Goal: Task Accomplishment & Management: Use online tool/utility

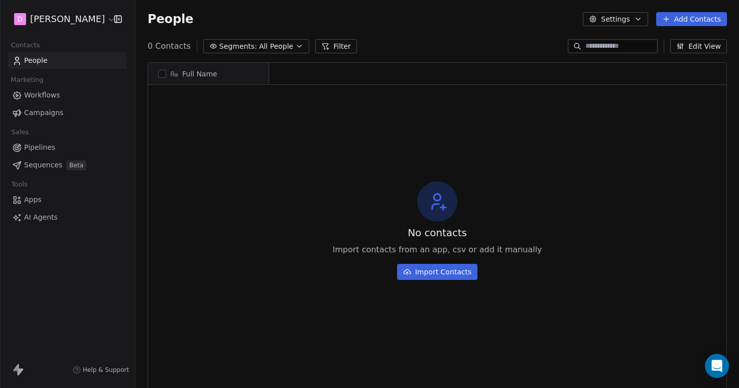
scroll to position [341, 604]
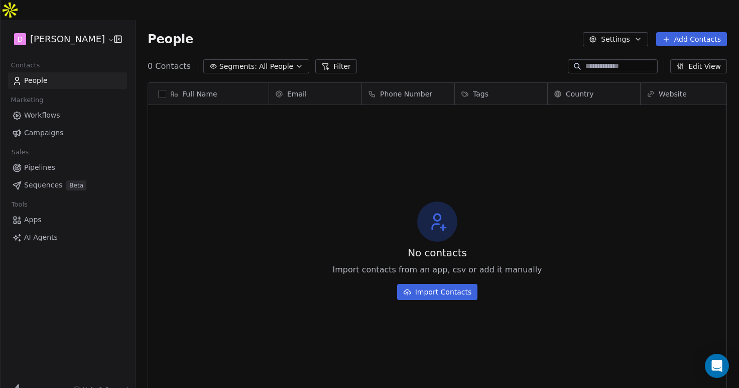
click at [70, 15] on html "D Alison Beierlein Contacts People Marketing Workflows Campaigns Sales Pipeline…" at bounding box center [369, 204] width 739 height 408
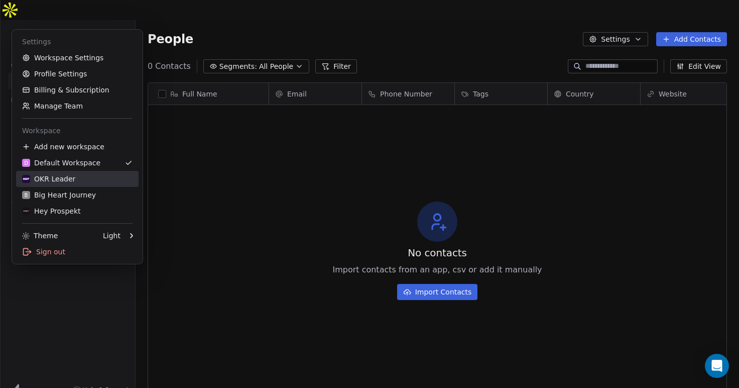
click at [55, 176] on div "OKR Leader" at bounding box center [48, 179] width 53 height 10
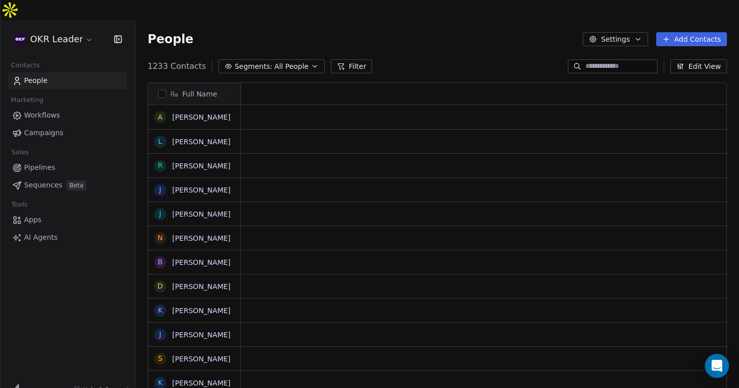
scroll to position [341, 604]
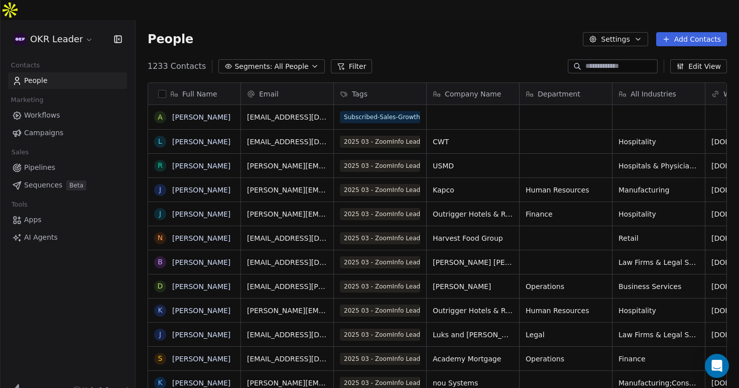
click at [39, 162] on span "Pipelines" at bounding box center [39, 167] width 31 height 11
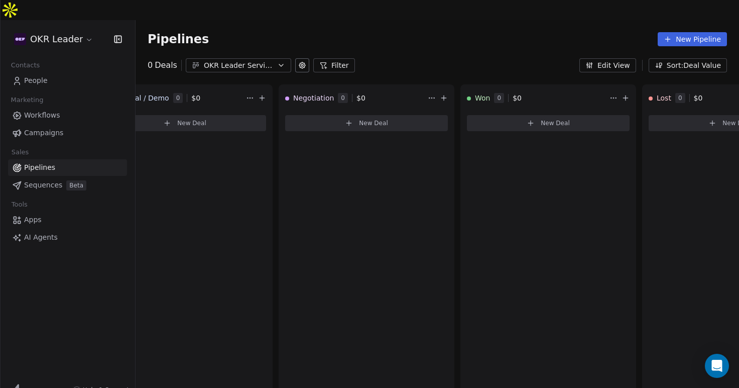
scroll to position [0, 598]
click at [433, 78] on html "OKR Leader Contacts People Marketing Workflows Campaigns Sales Pipelines Sequen…" at bounding box center [369, 204] width 739 height 408
click at [303, 49] on html "OKR Leader Contacts People Marketing Workflows Campaigns Sales Pipelines Sequen…" at bounding box center [369, 204] width 739 height 408
click at [302, 62] on icon at bounding box center [302, 65] width 6 height 6
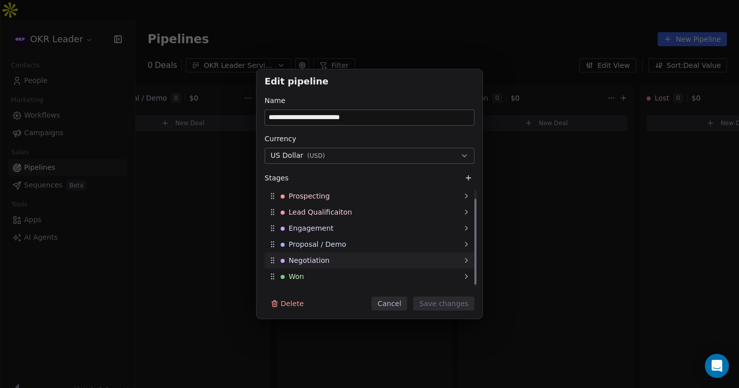
scroll to position [12, 0]
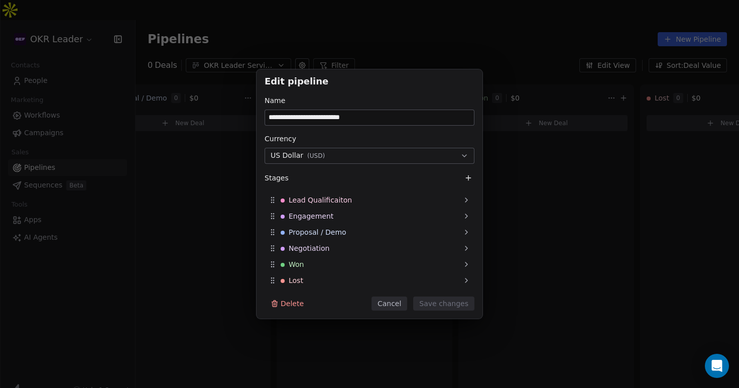
click at [390, 304] on button "Cancel" at bounding box center [390, 303] width 36 height 14
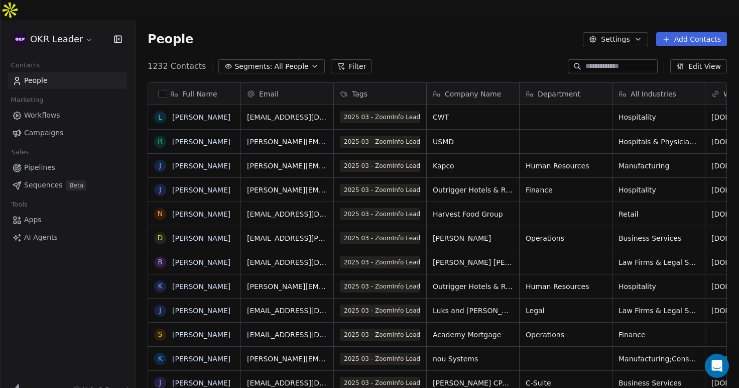
scroll to position [341, 604]
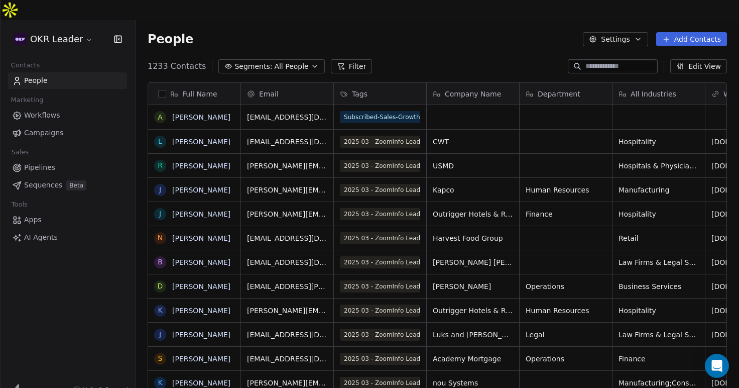
click at [693, 59] on button "Edit View" at bounding box center [699, 66] width 57 height 14
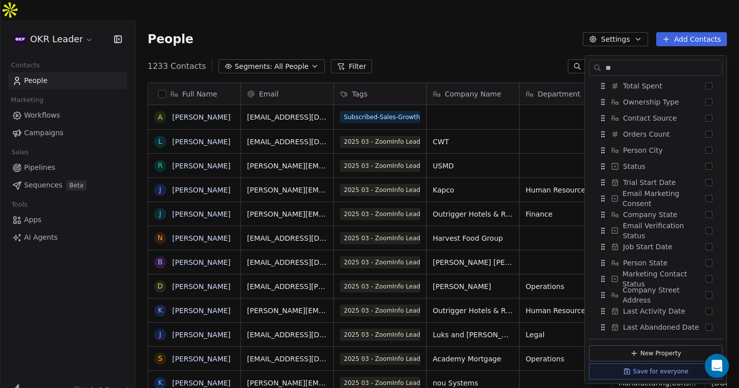
type input "*"
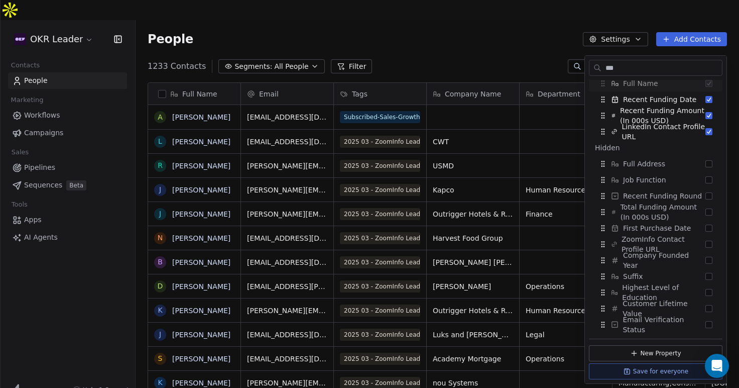
scroll to position [0, 0]
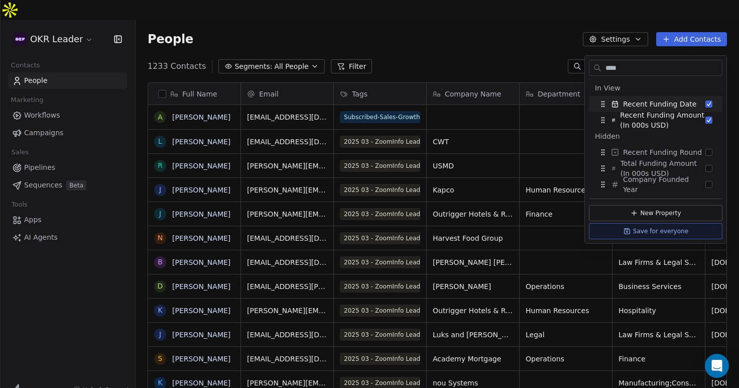
type input "****"
click at [438, 58] on div "1233 Contacts Segments: All People Filter Edit View" at bounding box center [438, 66] width 604 height 16
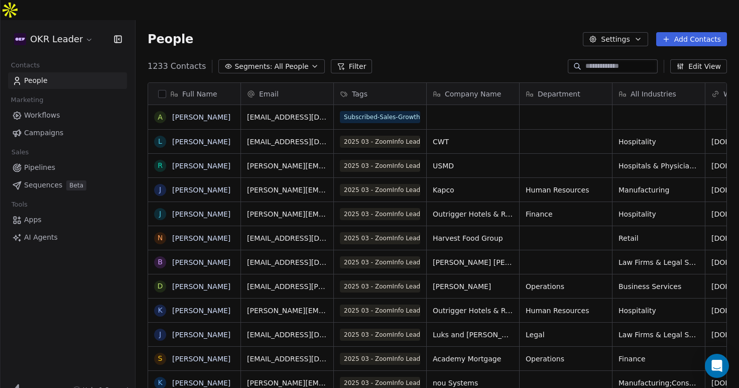
click at [348, 59] on button "Filter" at bounding box center [352, 66] width 42 height 14
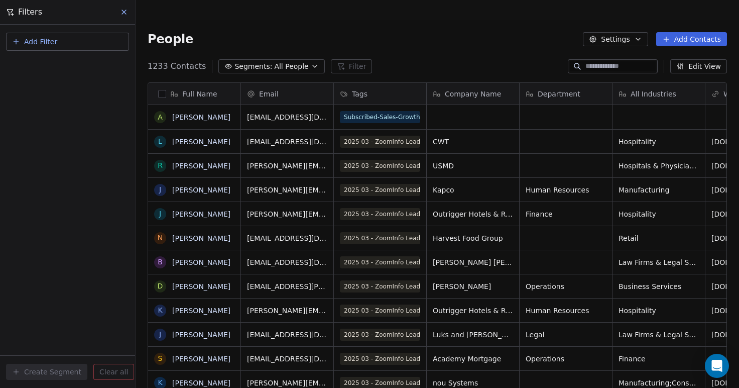
click at [62, 42] on button "Add Filter" at bounding box center [67, 42] width 123 height 18
click at [65, 67] on span "Contact properties" at bounding box center [49, 65] width 65 height 11
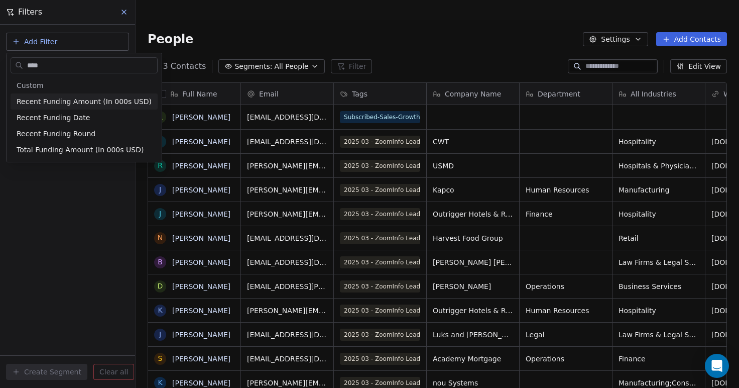
type input "****"
click at [59, 101] on span "Recent Funding Amount (In 000s USD)" at bounding box center [84, 101] width 135 height 10
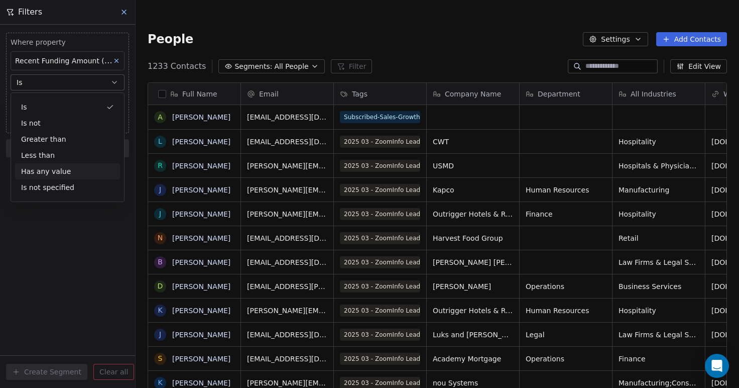
click at [65, 169] on div "Has any value" at bounding box center [67, 171] width 105 height 16
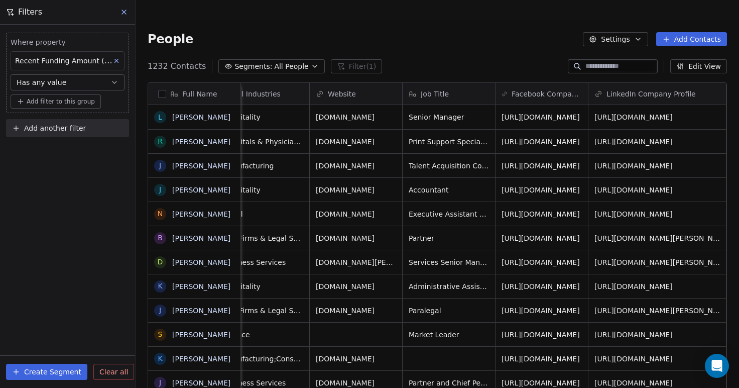
scroll to position [0, 400]
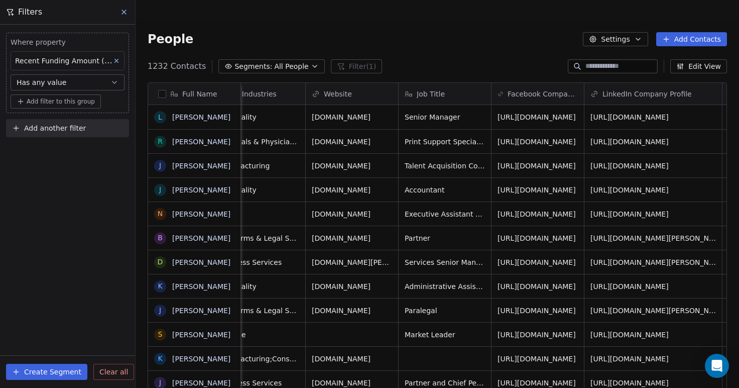
click at [704, 59] on button "Edit View" at bounding box center [699, 66] width 57 height 14
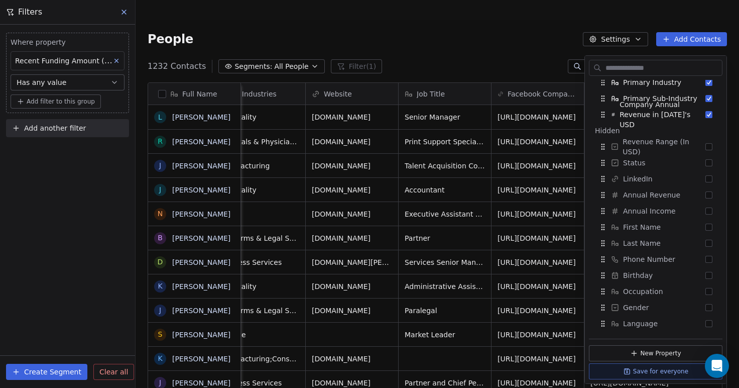
scroll to position [232, 0]
click at [711, 195] on button "Suggestions" at bounding box center [709, 193] width 7 height 7
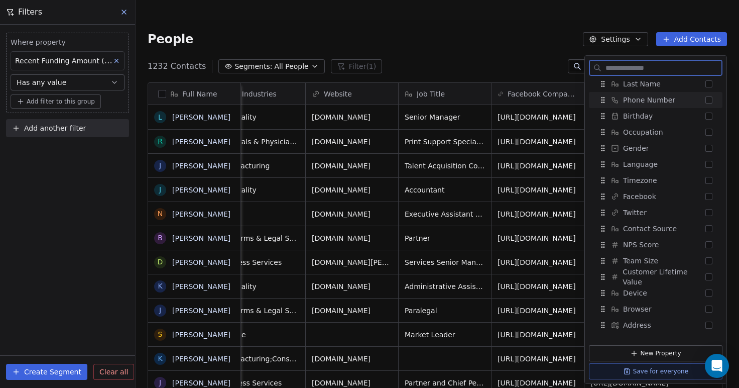
scroll to position [401, 0]
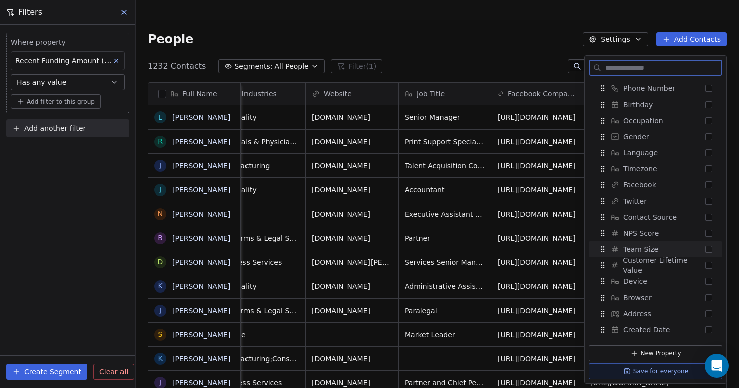
click at [710, 249] on button "Suggestions" at bounding box center [709, 249] width 7 height 7
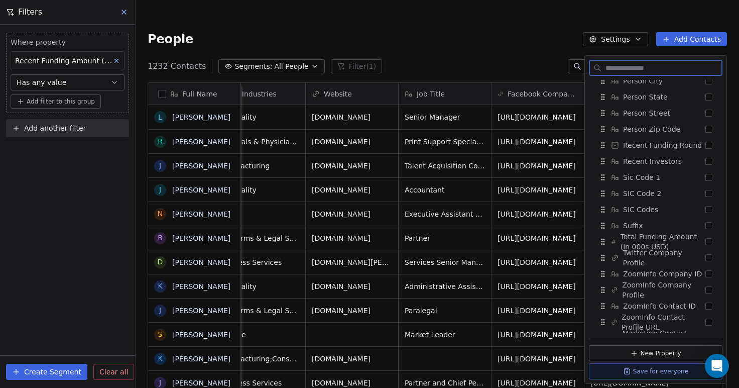
scroll to position [1371, 0]
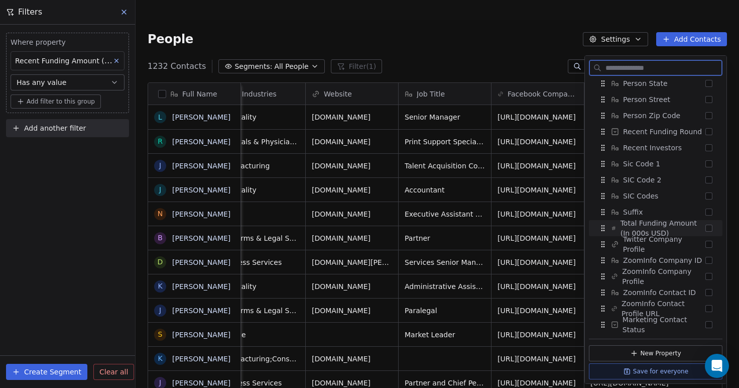
click at [709, 226] on button "Suggestions" at bounding box center [709, 228] width 7 height 7
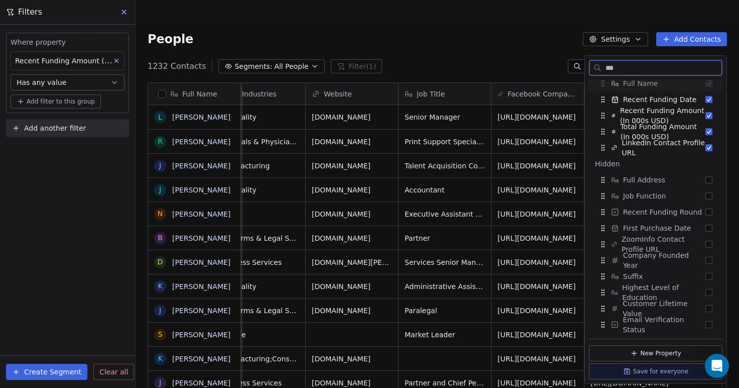
scroll to position [0, 0]
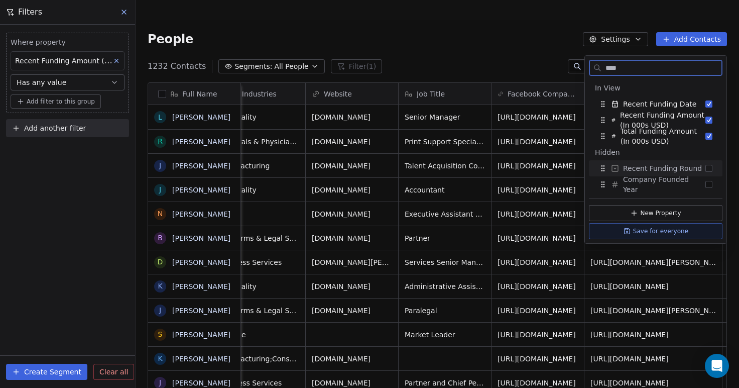
type input "****"
click at [712, 167] on button "Suggestions" at bounding box center [709, 168] width 7 height 7
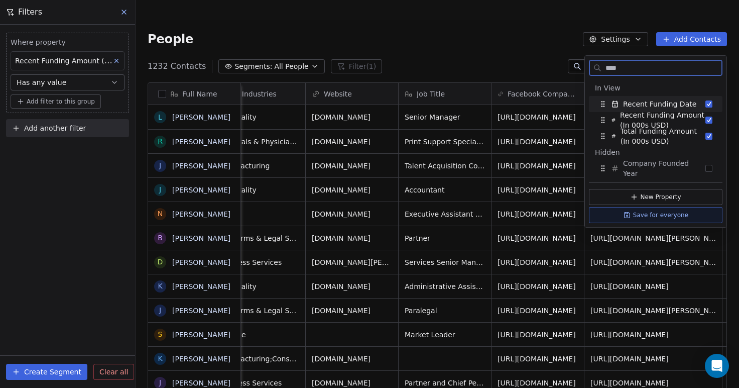
click at [626, 72] on input "****" at bounding box center [663, 68] width 119 height 15
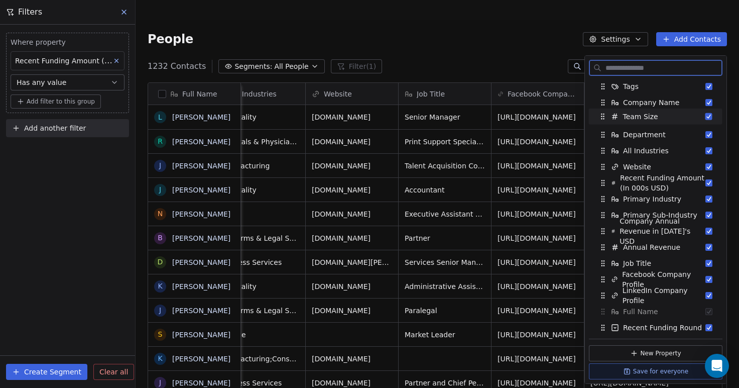
scroll to position [31, 0]
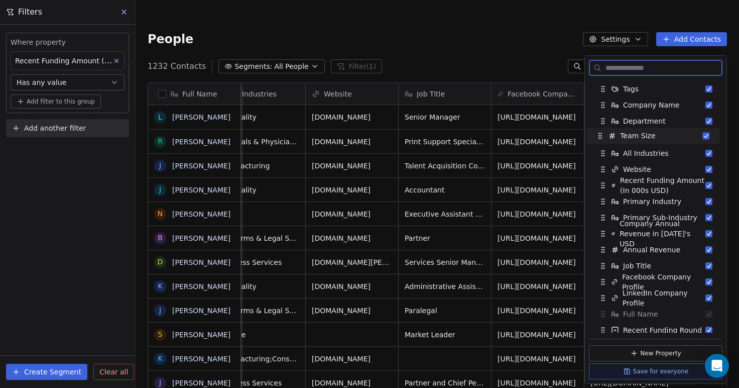
drag, startPoint x: 603, startPoint y: 209, endPoint x: 600, endPoint y: 134, distance: 75.4
click at [600, 134] on icon "Suggestions" at bounding box center [600, 136] width 8 height 8
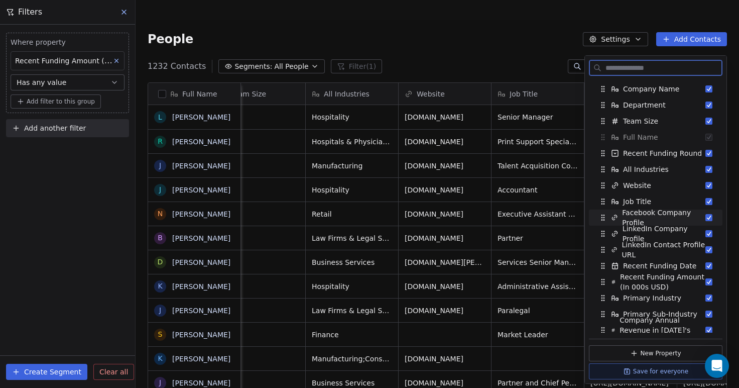
scroll to position [49, 0]
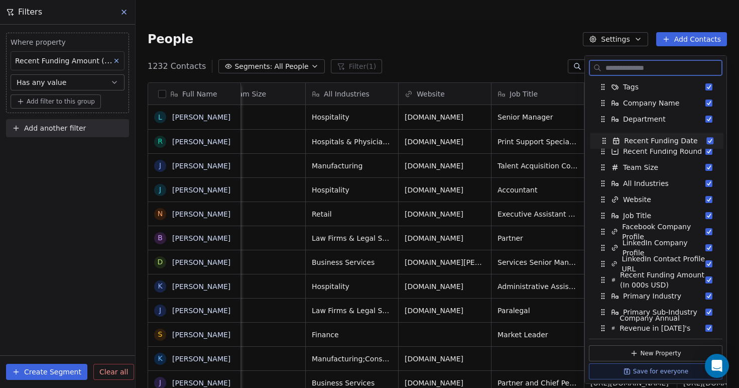
drag, startPoint x: 603, startPoint y: 265, endPoint x: 604, endPoint y: 143, distance: 122.6
click at [604, 143] on icon "Suggestions" at bounding box center [604, 141] width 8 height 8
drag, startPoint x: 604, startPoint y: 264, endPoint x: 608, endPoint y: 169, distance: 95.0
click at [608, 169] on icon "Suggestions" at bounding box center [607, 169] width 8 height 8
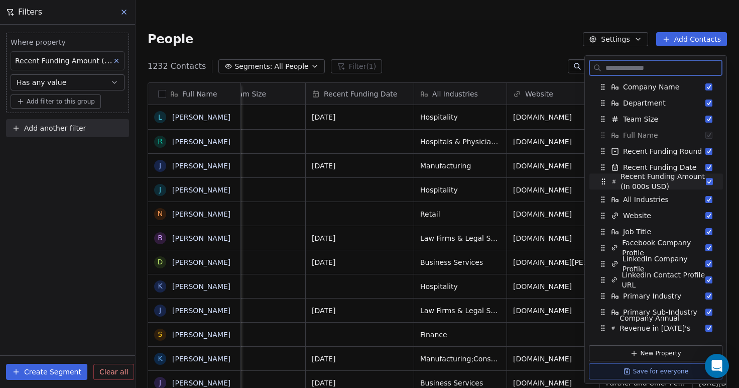
drag, startPoint x: 604, startPoint y: 277, endPoint x: 605, endPoint y: 179, distance: 98.5
click at [605, 179] on icon "Suggestions" at bounding box center [604, 179] width 1 height 1
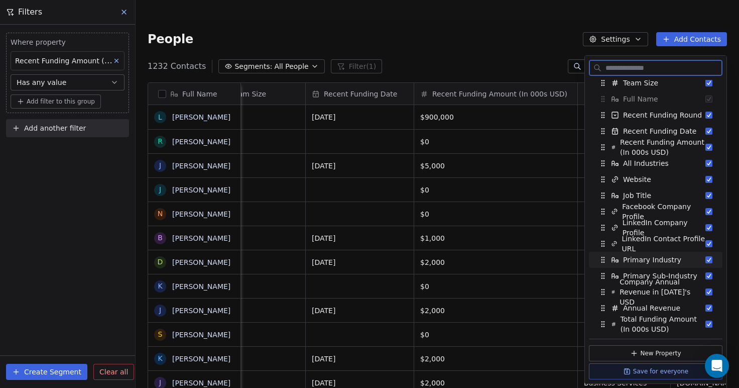
scroll to position [99, 0]
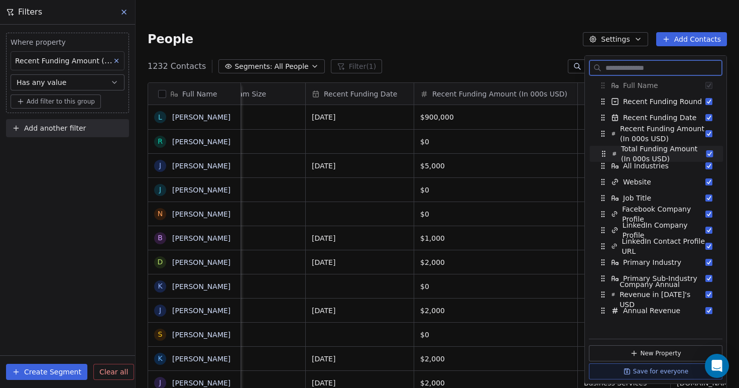
drag, startPoint x: 604, startPoint y: 310, endPoint x: 605, endPoint y: 154, distance: 156.7
click at [605, 154] on icon "Suggestions" at bounding box center [605, 153] width 1 height 1
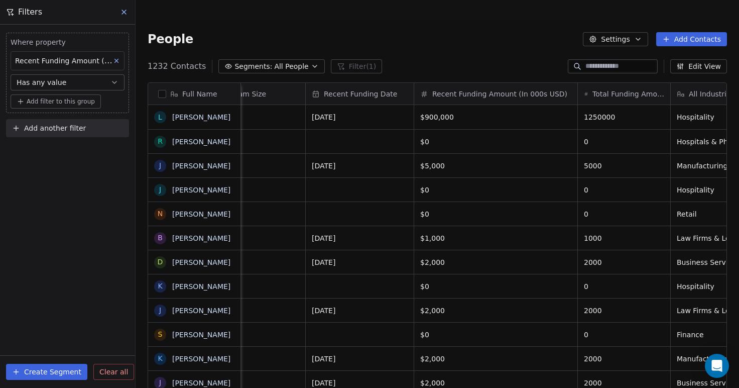
click at [52, 85] on span "Has any value" at bounding box center [42, 82] width 50 height 10
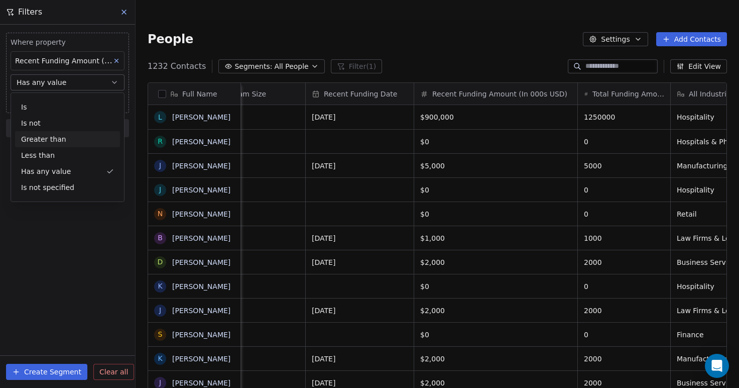
click at [61, 143] on div "Greater than" at bounding box center [67, 139] width 105 height 16
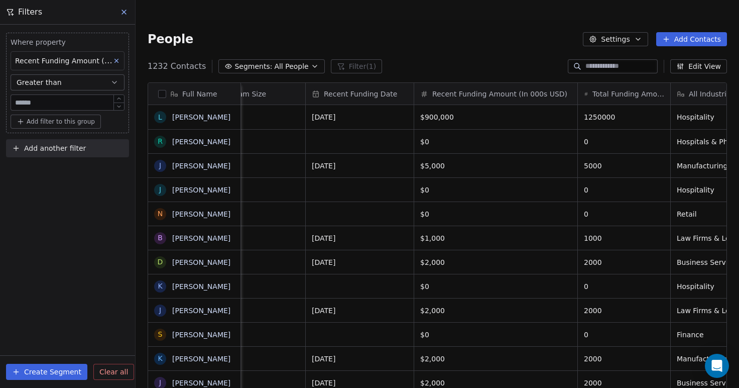
click at [57, 106] on div at bounding box center [68, 102] width 114 height 16
click at [66, 273] on div "Where property Recent Funding Amount (In 000s USD) Greater than Add filter to t…" at bounding box center [67, 206] width 135 height 363
click at [61, 99] on input "text" at bounding box center [67, 103] width 109 height 8
click at [119, 96] on icon "button" at bounding box center [120, 99] width 8 height 8
type input "*"
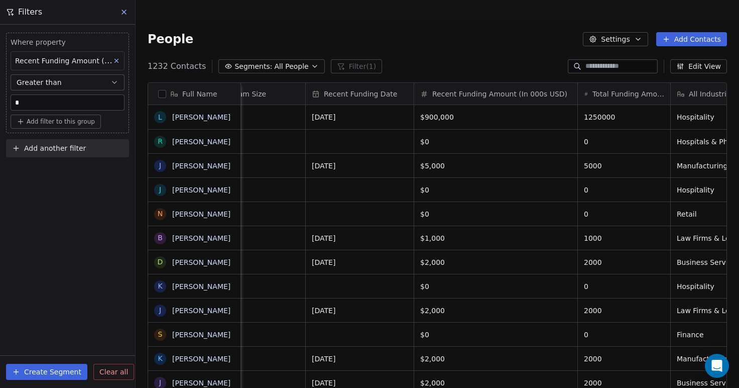
click at [61, 374] on button "Create Segment" at bounding box center [46, 372] width 81 height 16
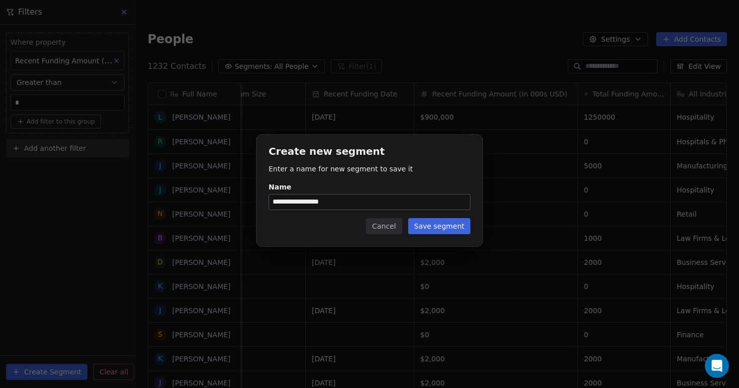
type input "**********"
click at [434, 219] on button "Save segment" at bounding box center [439, 226] width 62 height 16
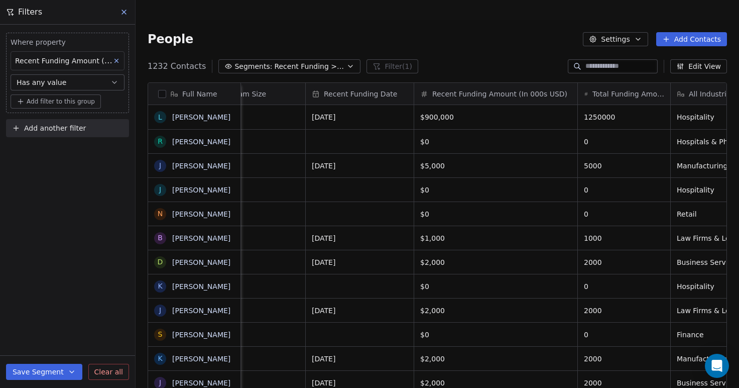
click at [77, 63] on span "Recent Funding Amount (In 000s USD)" at bounding box center [82, 61] width 135 height 10
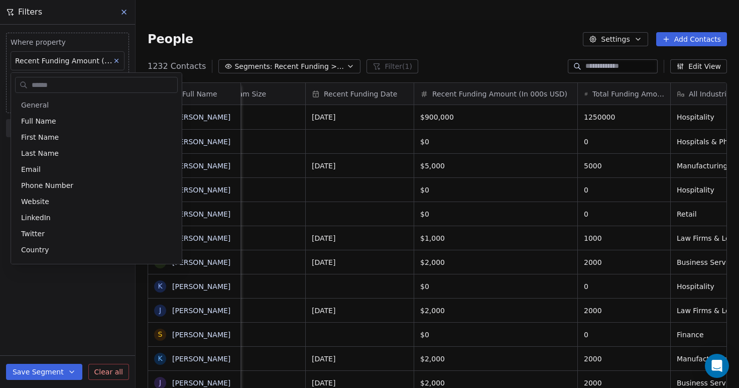
scroll to position [996, 0]
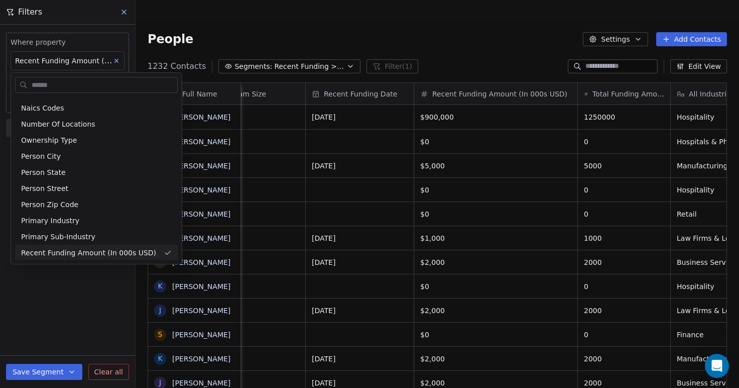
click at [77, 63] on html "OKR Leader Contacts People Marketing Workflows Campaigns Sales Pipelines Sequen…" at bounding box center [369, 204] width 739 height 408
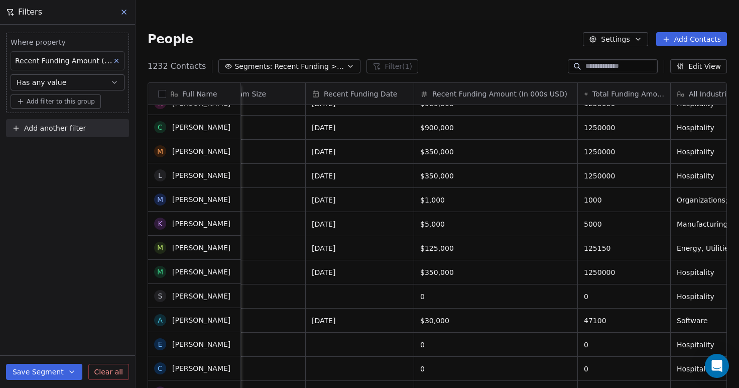
scroll to position [545, 0]
click at [55, 82] on span "Has any value" at bounding box center [42, 82] width 50 height 10
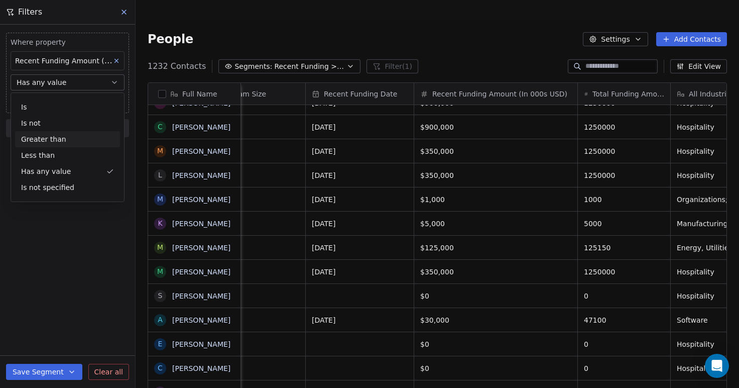
click at [56, 140] on div "Greater than" at bounding box center [67, 139] width 105 height 16
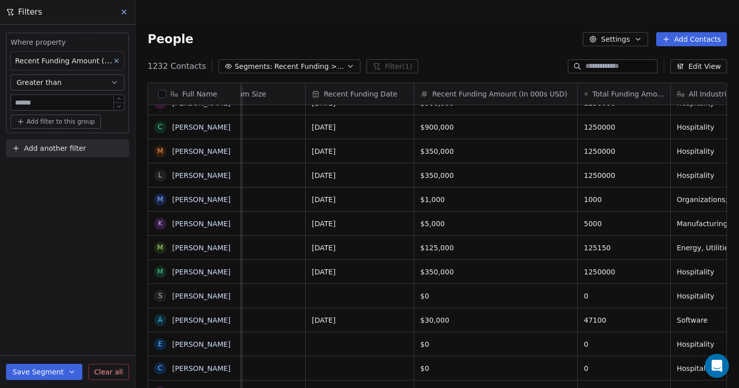
click at [51, 101] on input "text" at bounding box center [67, 103] width 109 height 8
click at [121, 97] on icon "button" at bounding box center [120, 99] width 8 height 8
type input "*"
click at [56, 366] on button "Save Segment" at bounding box center [44, 372] width 76 height 16
click at [58, 349] on span "Update existing segment" at bounding box center [73, 346] width 88 height 10
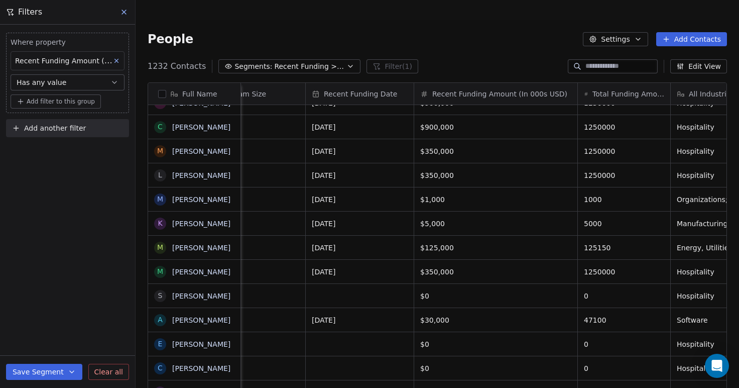
click at [127, 12] on icon at bounding box center [124, 12] width 8 height 8
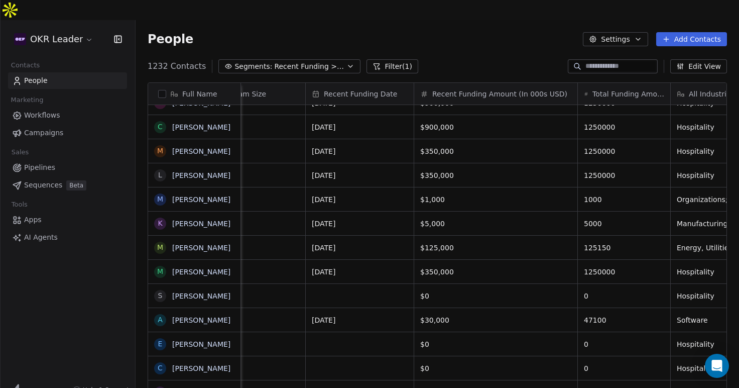
click at [330, 61] on span "Recent Funding >$0" at bounding box center [309, 66] width 70 height 11
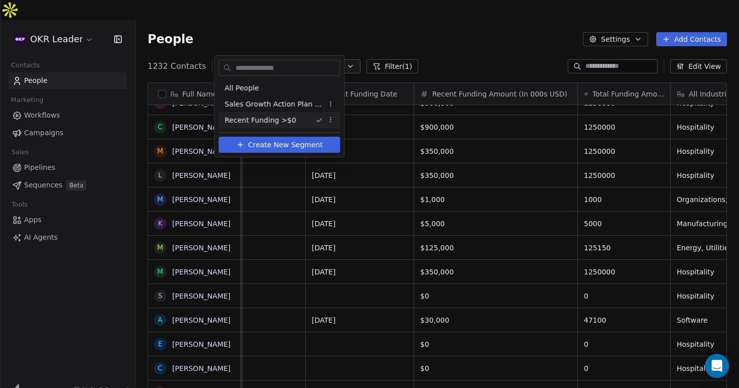
click at [275, 122] on span "Recent Funding >$0" at bounding box center [260, 120] width 71 height 11
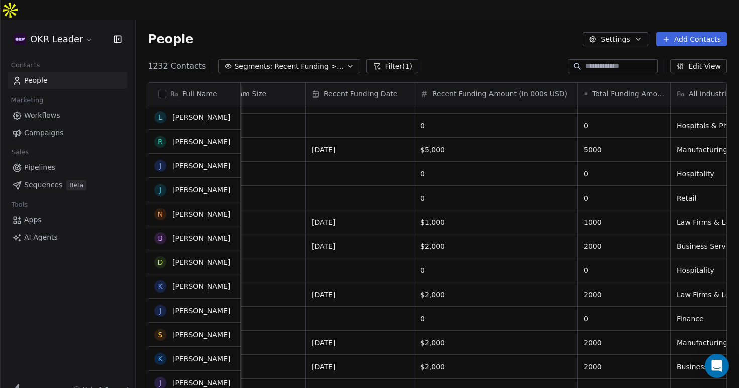
scroll to position [26, 0]
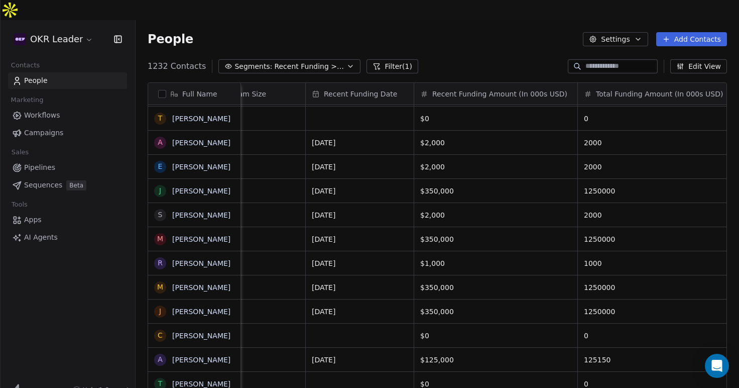
drag, startPoint x: 671, startPoint y: 74, endPoint x: 734, endPoint y: 80, distance: 64.0
click at [734, 80] on div "Full Name K [PERSON_NAME] G [PERSON_NAME] H [PERSON_NAME] C [PERSON_NAME] L [PE…" at bounding box center [438, 244] width 604 height 341
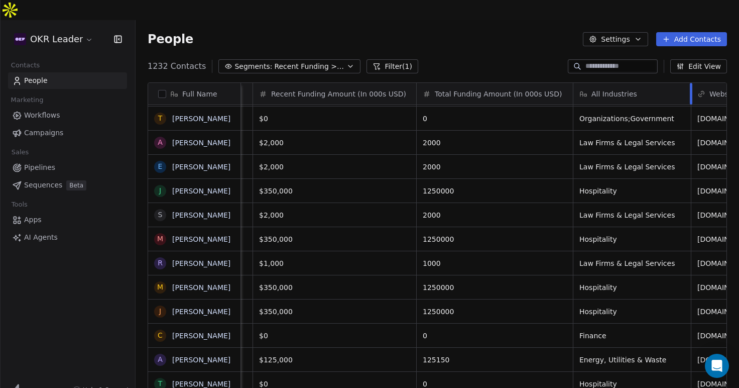
drag, startPoint x: 666, startPoint y: 75, endPoint x: 689, endPoint y: 71, distance: 24.0
click at [690, 83] on div at bounding box center [691, 94] width 3 height 22
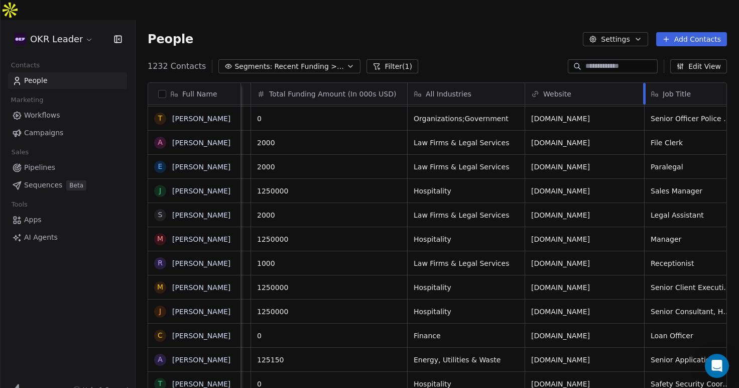
drag, startPoint x: 617, startPoint y: 72, endPoint x: 668, endPoint y: 76, distance: 51.4
click at [646, 83] on div at bounding box center [645, 94] width 3 height 22
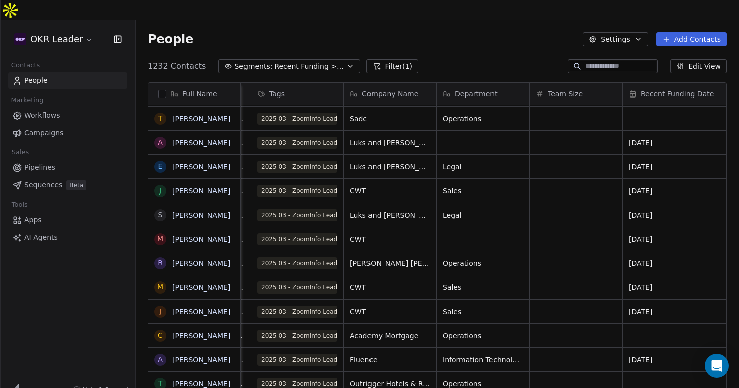
scroll to position [0, 0]
